Goal: Entertainment & Leisure: Consume media (video, audio)

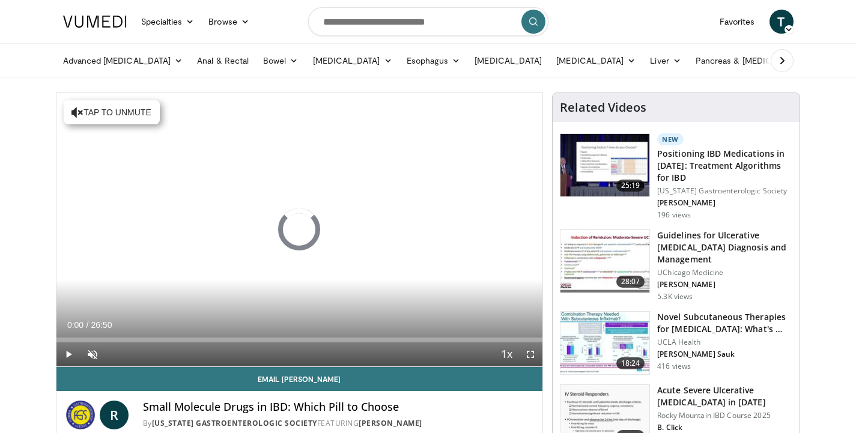
scroll to position [68, 0]
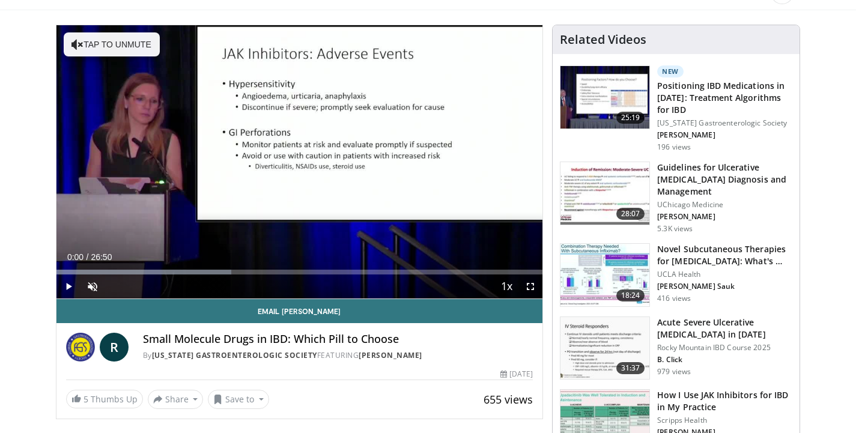
drag, startPoint x: 59, startPoint y: 273, endPoint x: 50, endPoint y: 273, distance: 9.6
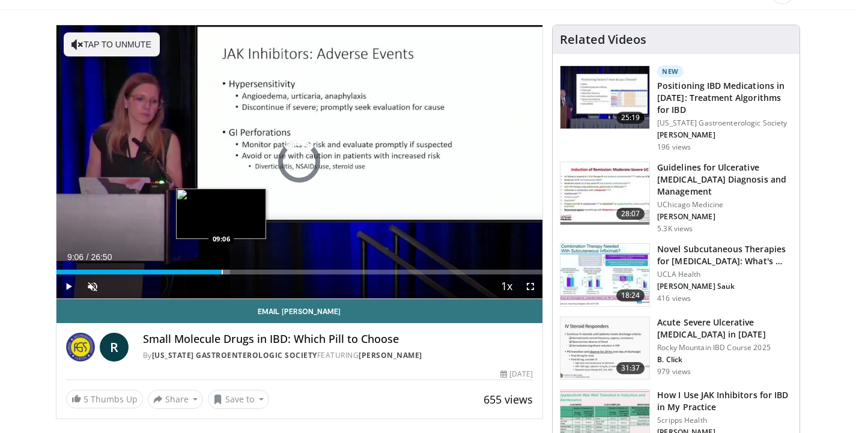
click at [222, 273] on div "Progress Bar" at bounding box center [222, 272] width 1 height 5
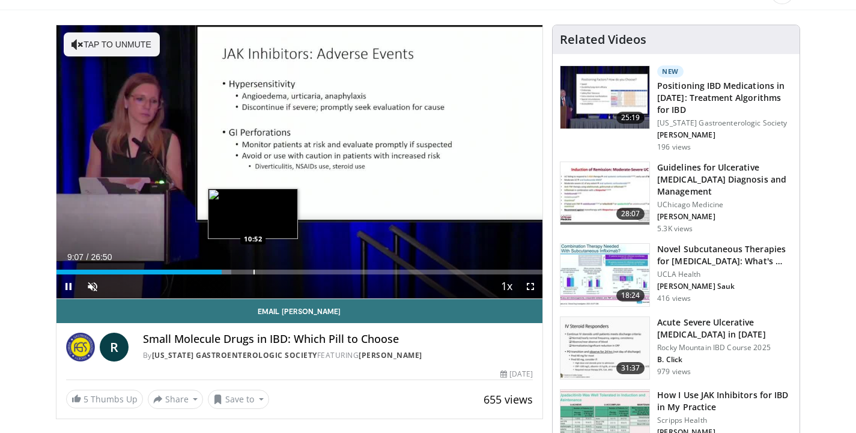
click at [253, 270] on div "10 seconds Tap to unmute" at bounding box center [299, 161] width 486 height 273
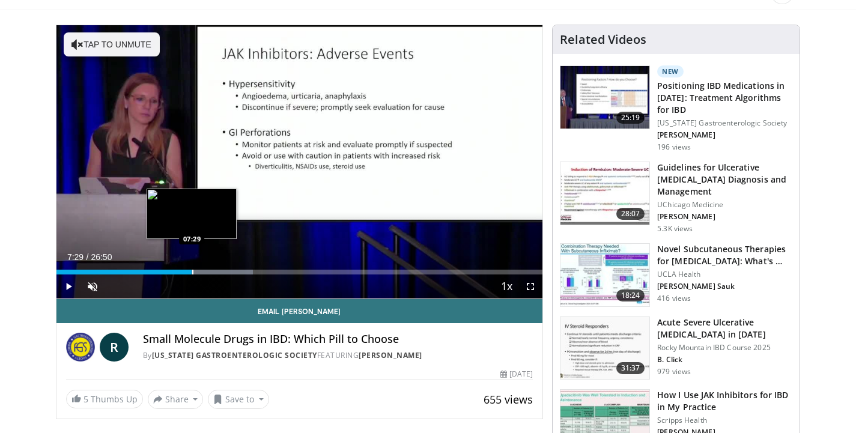
click at [192, 271] on div "Progress Bar" at bounding box center [192, 272] width 1 height 5
click at [174, 270] on div "07:29" at bounding box center [124, 272] width 136 height 5
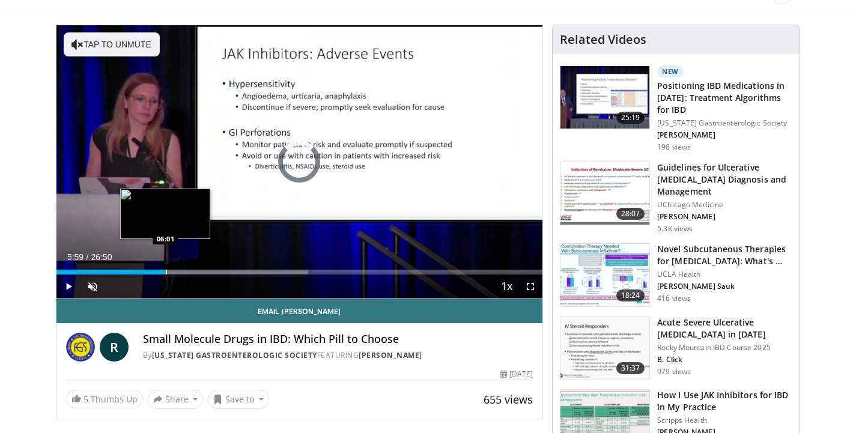
click at [165, 271] on div "06:31" at bounding box center [110, 272] width 109 height 5
click at [160, 271] on div "Progress Bar" at bounding box center [160, 272] width 1 height 5
click at [153, 271] on div "Progress Bar" at bounding box center [153, 272] width 1 height 5
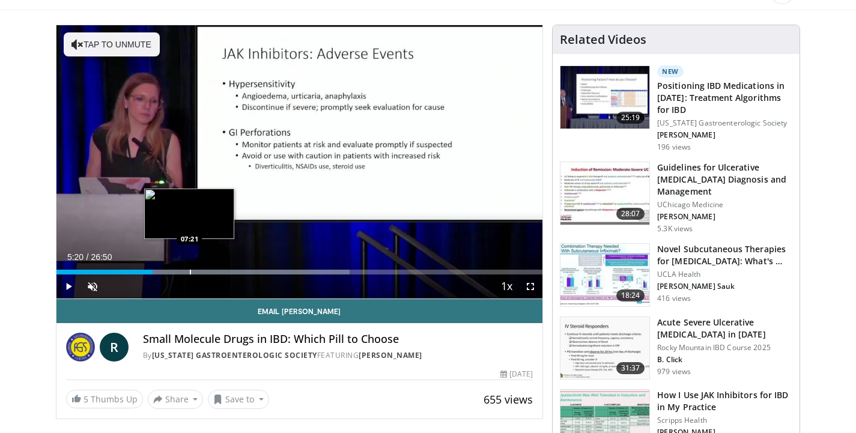
click at [190, 271] on div "Progress Bar" at bounding box center [190, 272] width 1 height 5
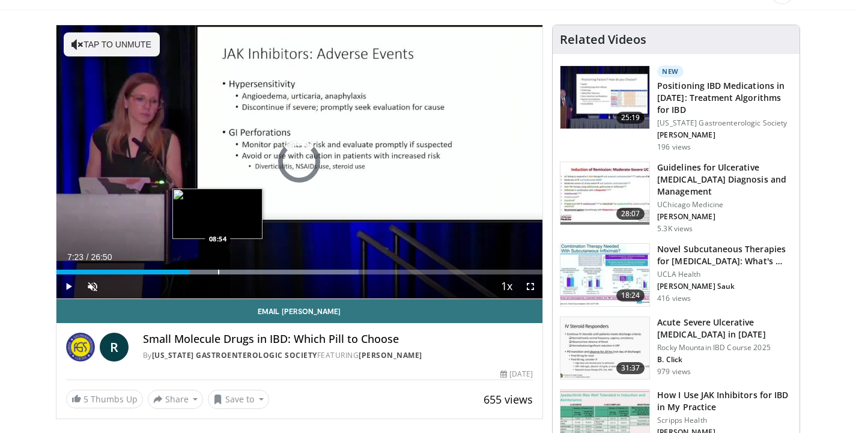
click at [218, 270] on div "Progress Bar" at bounding box center [218, 272] width 1 height 5
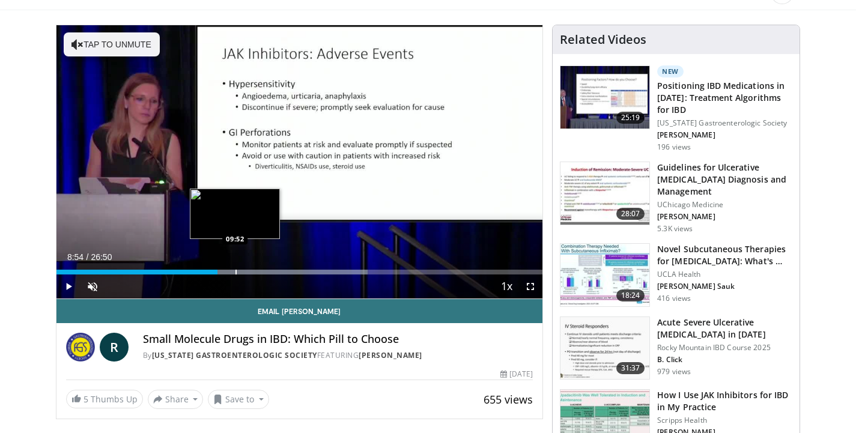
click at [235, 270] on div "Progress Bar" at bounding box center [235, 272] width 1 height 5
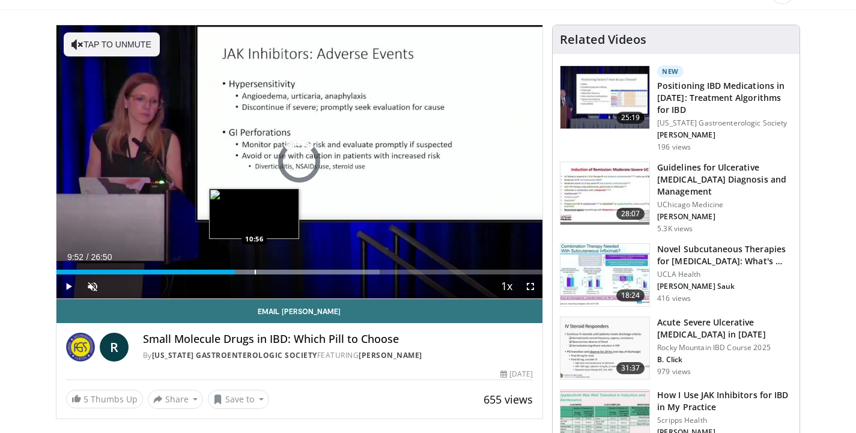
click at [255, 270] on div "Progress Bar" at bounding box center [255, 272] width 1 height 5
click at [268, 268] on div "Loaded : 68.99% 11:41 11:41" at bounding box center [299, 268] width 486 height 11
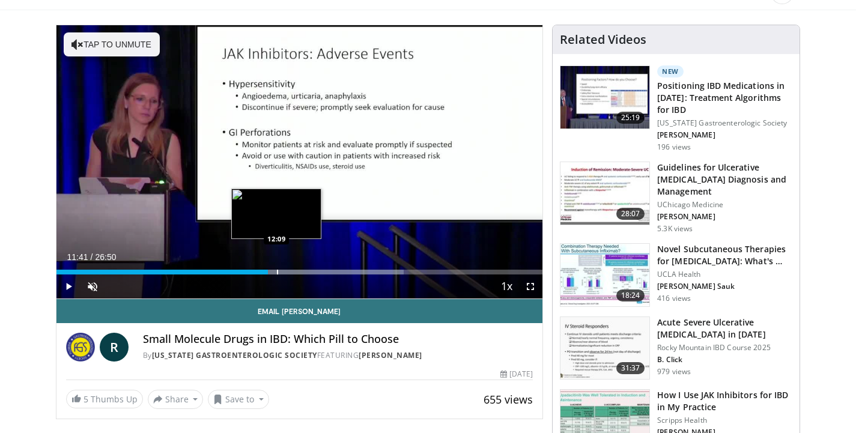
click at [276, 268] on div "Loaded : 71.47% 11:41 12:09" at bounding box center [299, 268] width 486 height 11
click at [289, 268] on div "Loaded : 76.38% 12:09 12:51" at bounding box center [299, 268] width 486 height 11
click at [297, 267] on div "Loaded : 78.93% 12:51 13:19" at bounding box center [299, 268] width 486 height 11
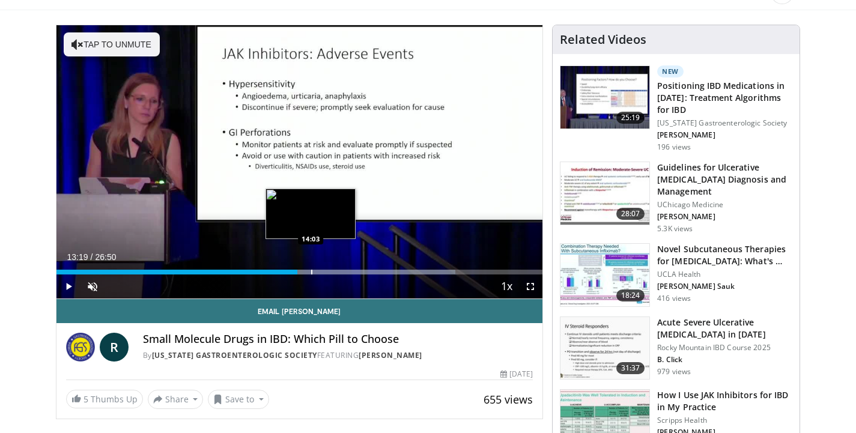
click at [312, 267] on div "Loaded : 82.04% 13:19 14:03" at bounding box center [299, 268] width 486 height 11
click at [331, 271] on div "Progress Bar" at bounding box center [331, 272] width 1 height 5
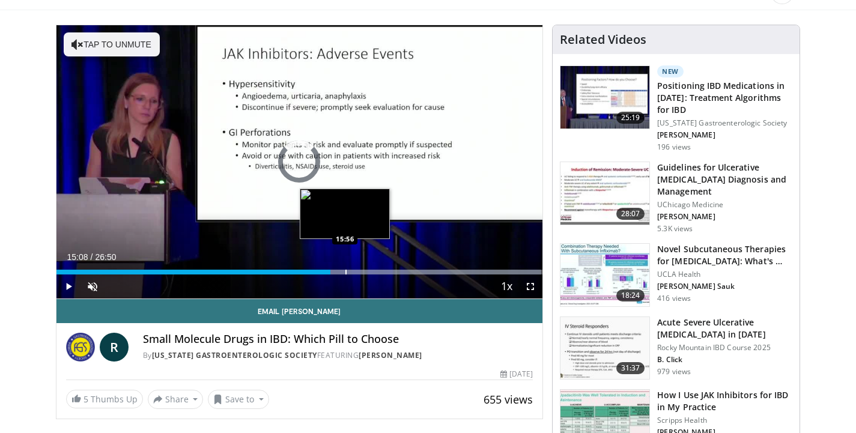
click at [345, 272] on div "Progress Bar" at bounding box center [345, 272] width 1 height 5
click at [359, 271] on div "Progress Bar" at bounding box center [359, 272] width 1 height 5
click at [347, 273] on div "Progress Bar" at bounding box center [347, 272] width 1 height 5
click at [341, 272] on div "Progress Bar" at bounding box center [341, 272] width 1 height 5
click at [336, 272] on div "15:26" at bounding box center [196, 272] width 280 height 5
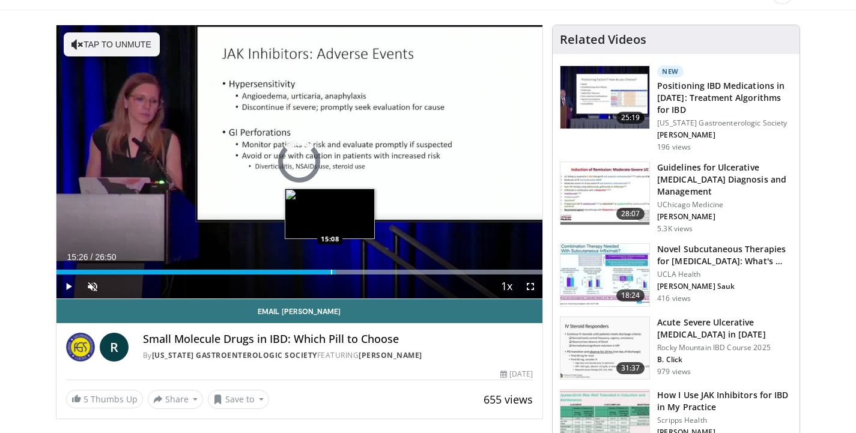
click at [330, 272] on div "15:26" at bounding box center [196, 272] width 280 height 5
